Goal: Information Seeking & Learning: Check status

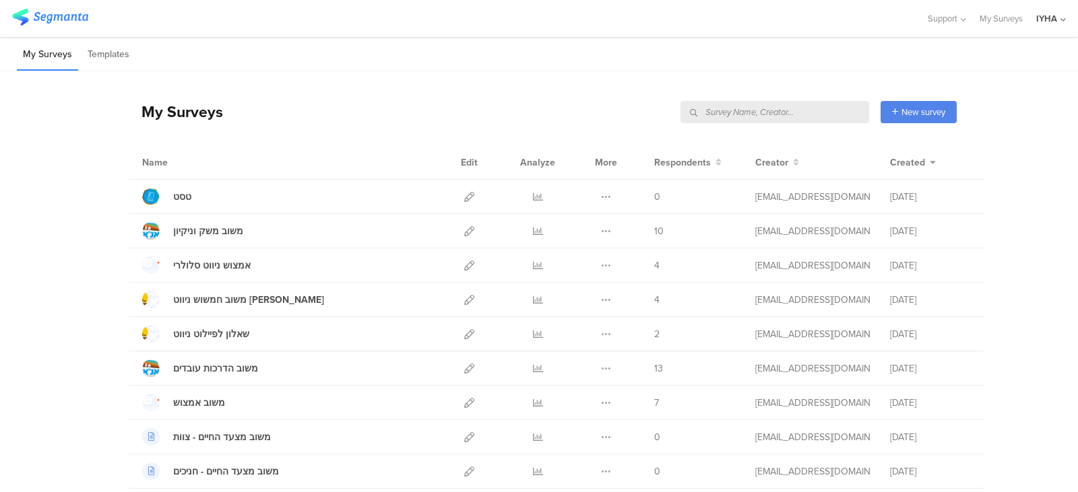
click at [820, 113] on input "text" at bounding box center [774, 112] width 189 height 22
type input "r"
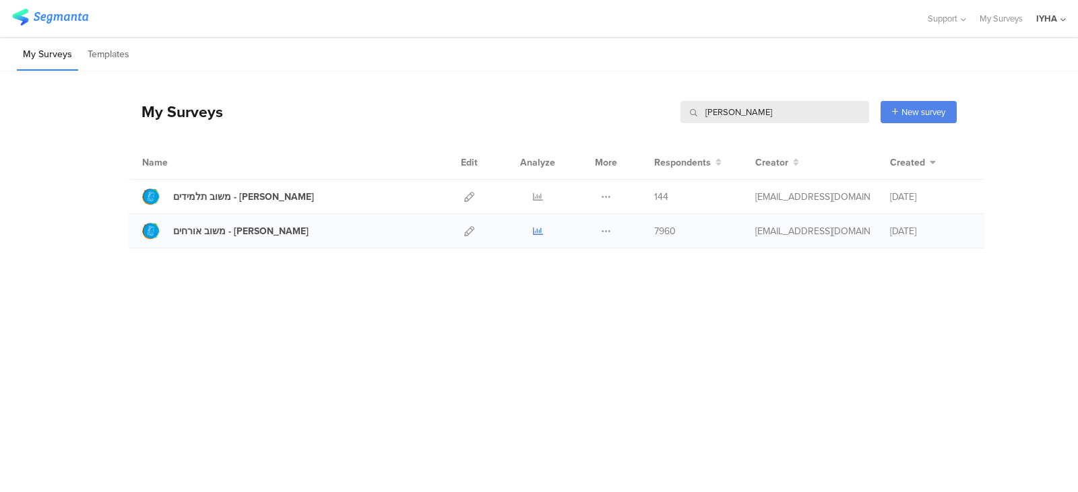
type input "רבין"
click at [533, 231] on icon at bounding box center [538, 231] width 10 height 10
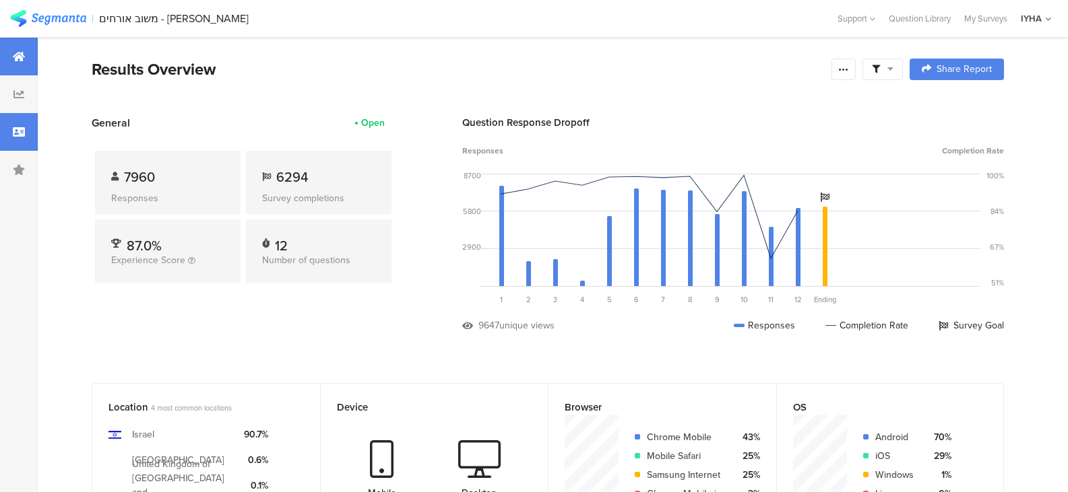
click at [8, 133] on div at bounding box center [19, 132] width 38 height 38
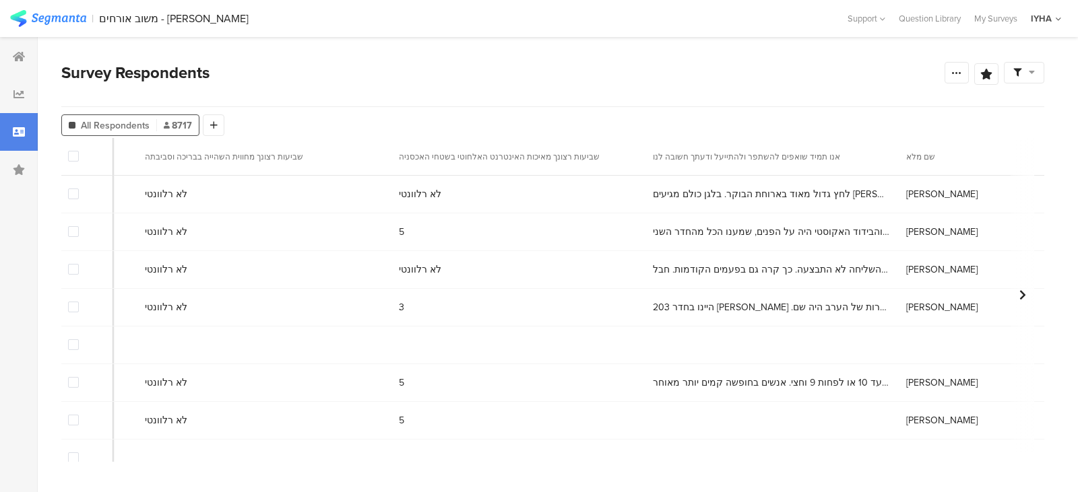
scroll to position [0, 3847]
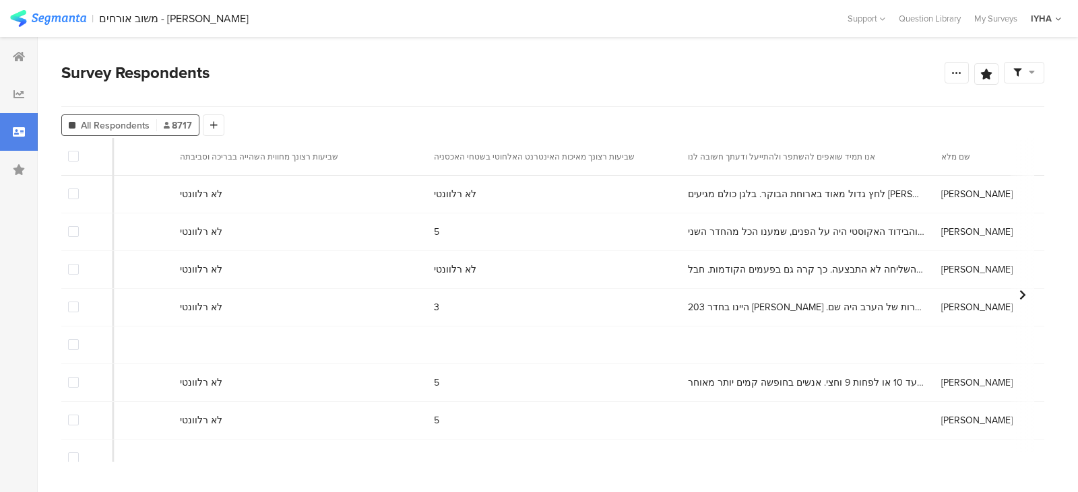
click at [71, 272] on span at bounding box center [73, 269] width 11 height 11
click at [79, 264] on input "checkbox" at bounding box center [79, 264] width 0 height 0
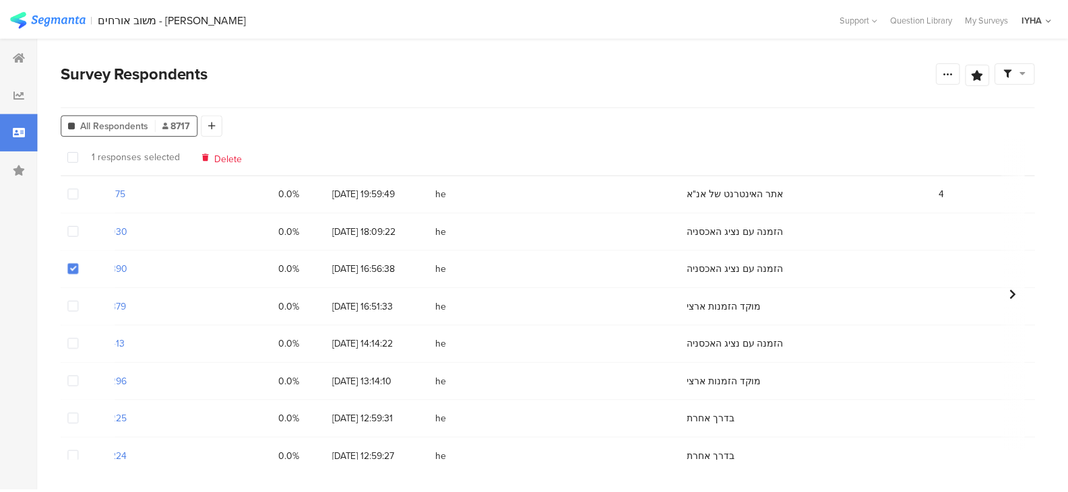
scroll to position [0, 0]
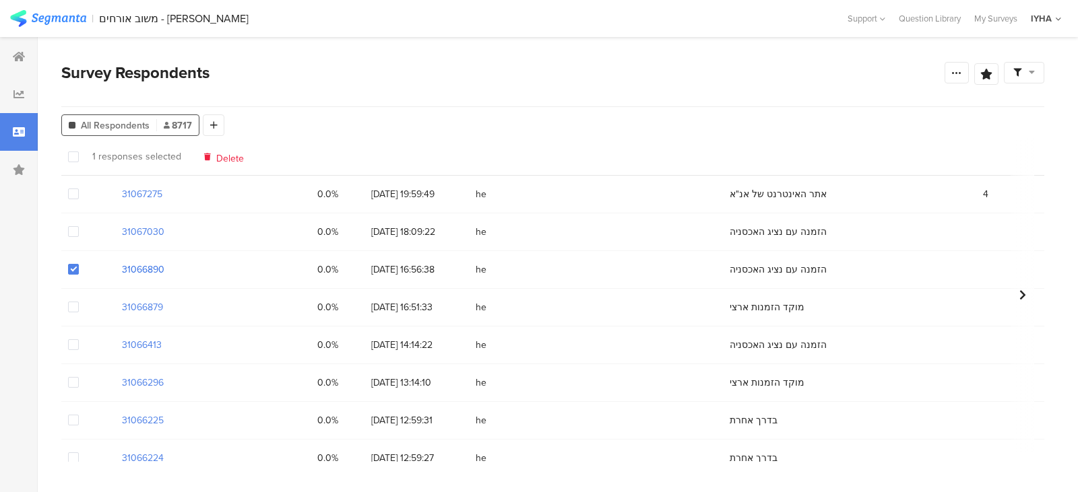
click at [136, 270] on section "31066890" at bounding box center [143, 270] width 42 height 14
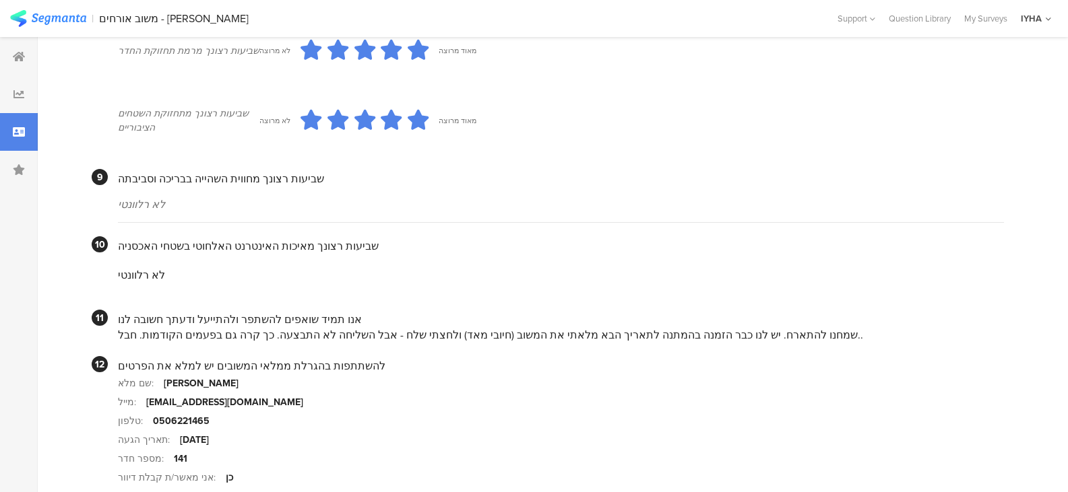
scroll to position [1212, 0]
